Goal: Use online tool/utility: Utilize a website feature to perform a specific function

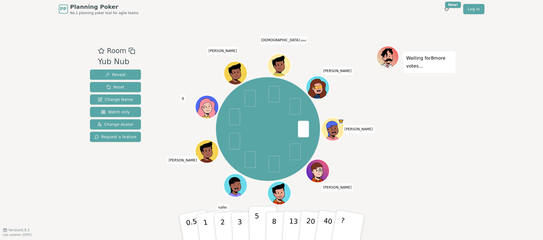
click at [255, 221] on p "5" at bounding box center [256, 227] width 5 height 31
click at [243, 224] on button "3" at bounding box center [246, 227] width 31 height 44
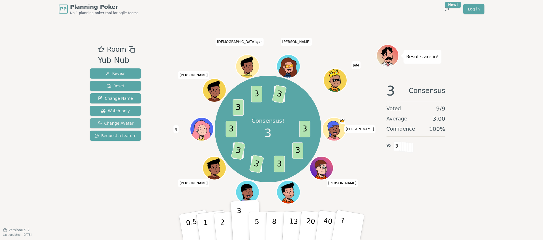
click at [112, 122] on span "Change Avatar" at bounding box center [115, 124] width 36 height 6
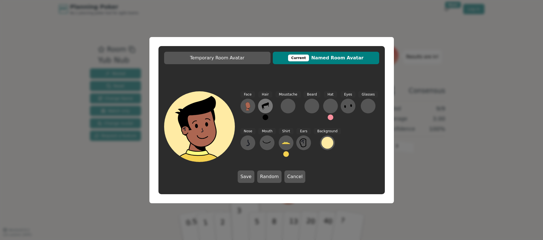
click at [265, 107] on icon at bounding box center [265, 106] width 9 height 9
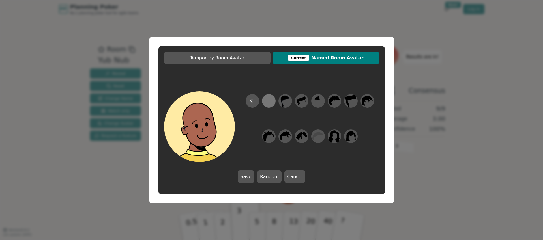
click at [272, 102] on div at bounding box center [268, 101] width 11 height 13
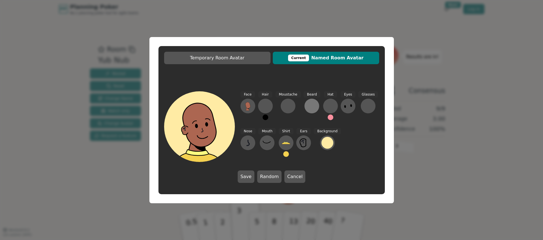
click at [311, 107] on div at bounding box center [311, 106] width 9 height 9
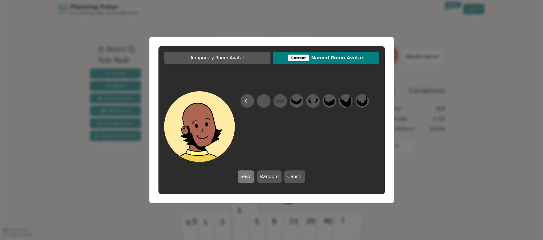
click at [246, 179] on button "Save" at bounding box center [246, 177] width 17 height 12
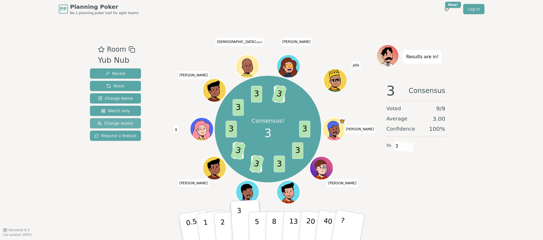
click at [130, 123] on span "Change Avatar" at bounding box center [115, 124] width 36 height 6
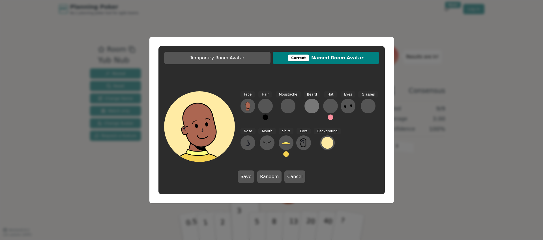
click at [308, 106] on div at bounding box center [311, 106] width 9 height 9
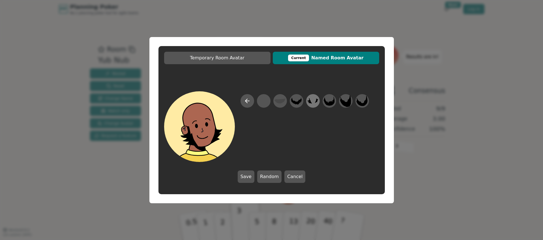
click at [313, 102] on icon at bounding box center [312, 101] width 11 height 13
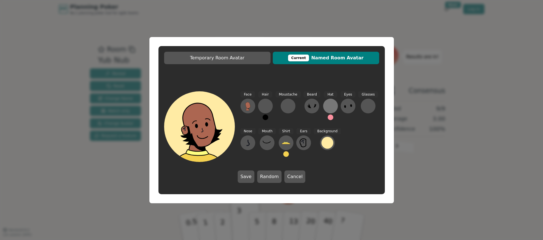
click at [329, 106] on div at bounding box center [330, 106] width 9 height 9
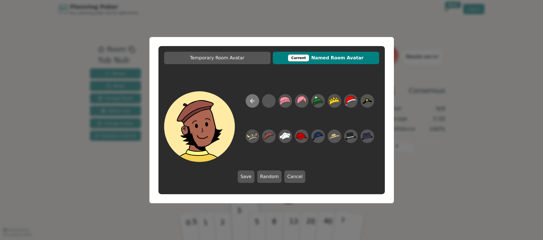
click at [252, 103] on icon at bounding box center [252, 101] width 7 height 7
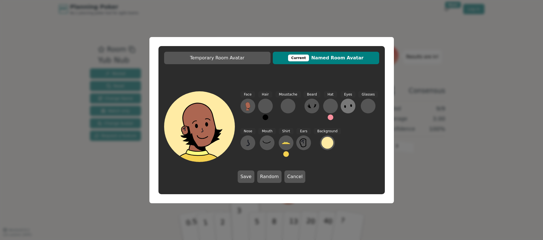
click at [350, 106] on ellipse at bounding box center [351, 105] width 2 height 3
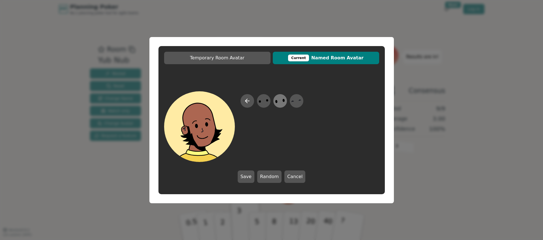
click at [281, 101] on icon at bounding box center [280, 101] width 11 height 13
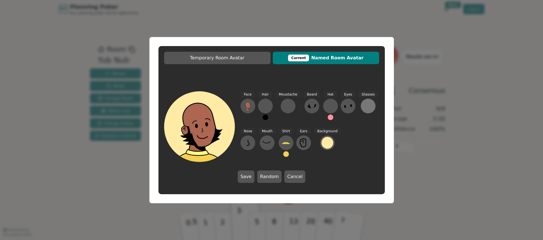
click at [365, 107] on div at bounding box center [368, 106] width 9 height 9
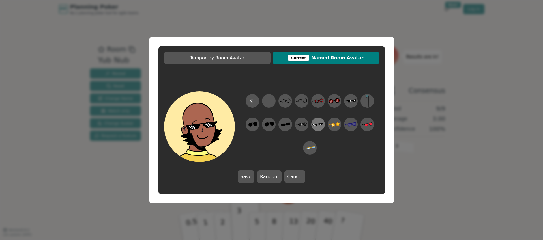
click at [315, 126] on icon at bounding box center [317, 124] width 11 height 13
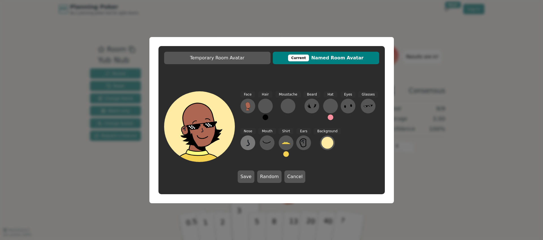
click at [251, 144] on icon at bounding box center [247, 142] width 9 height 9
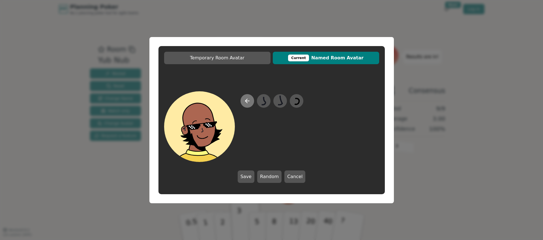
click at [248, 102] on icon at bounding box center [247, 101] width 7 height 7
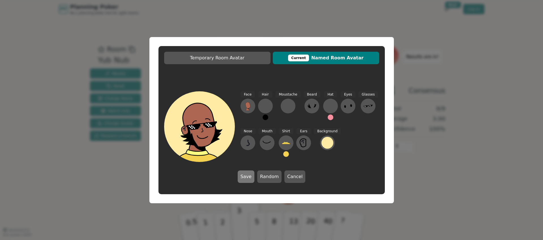
click at [250, 179] on button "Save" at bounding box center [246, 177] width 17 height 12
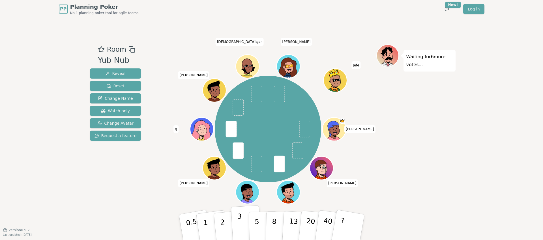
click at [243, 220] on button "3" at bounding box center [246, 227] width 31 height 44
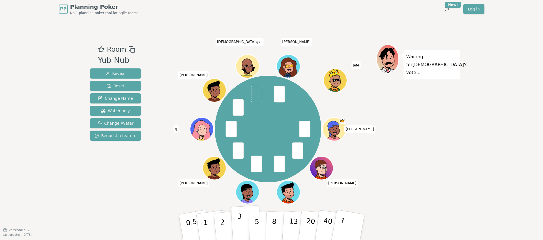
click at [246, 220] on button "3" at bounding box center [246, 227] width 31 height 44
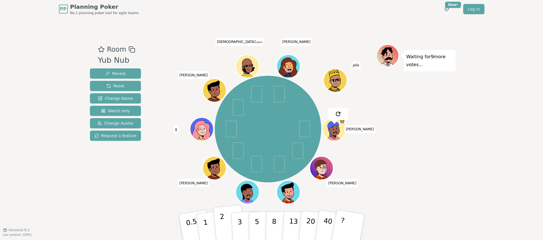
click at [224, 220] on button "2" at bounding box center [229, 227] width 32 height 45
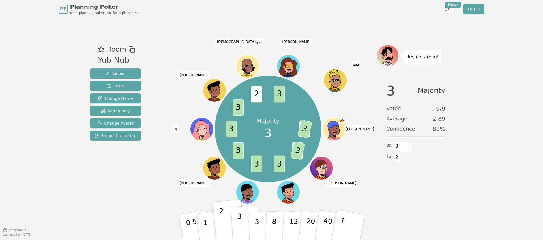
click at [244, 223] on button "3" at bounding box center [246, 227] width 31 height 44
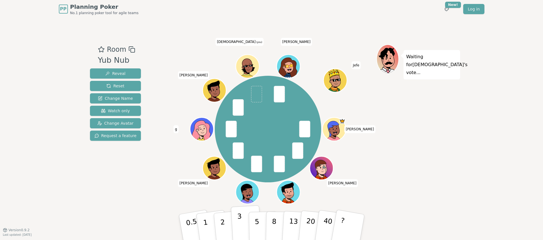
click at [238, 223] on p "3" at bounding box center [240, 228] width 6 height 31
